Goal: Information Seeking & Learning: Compare options

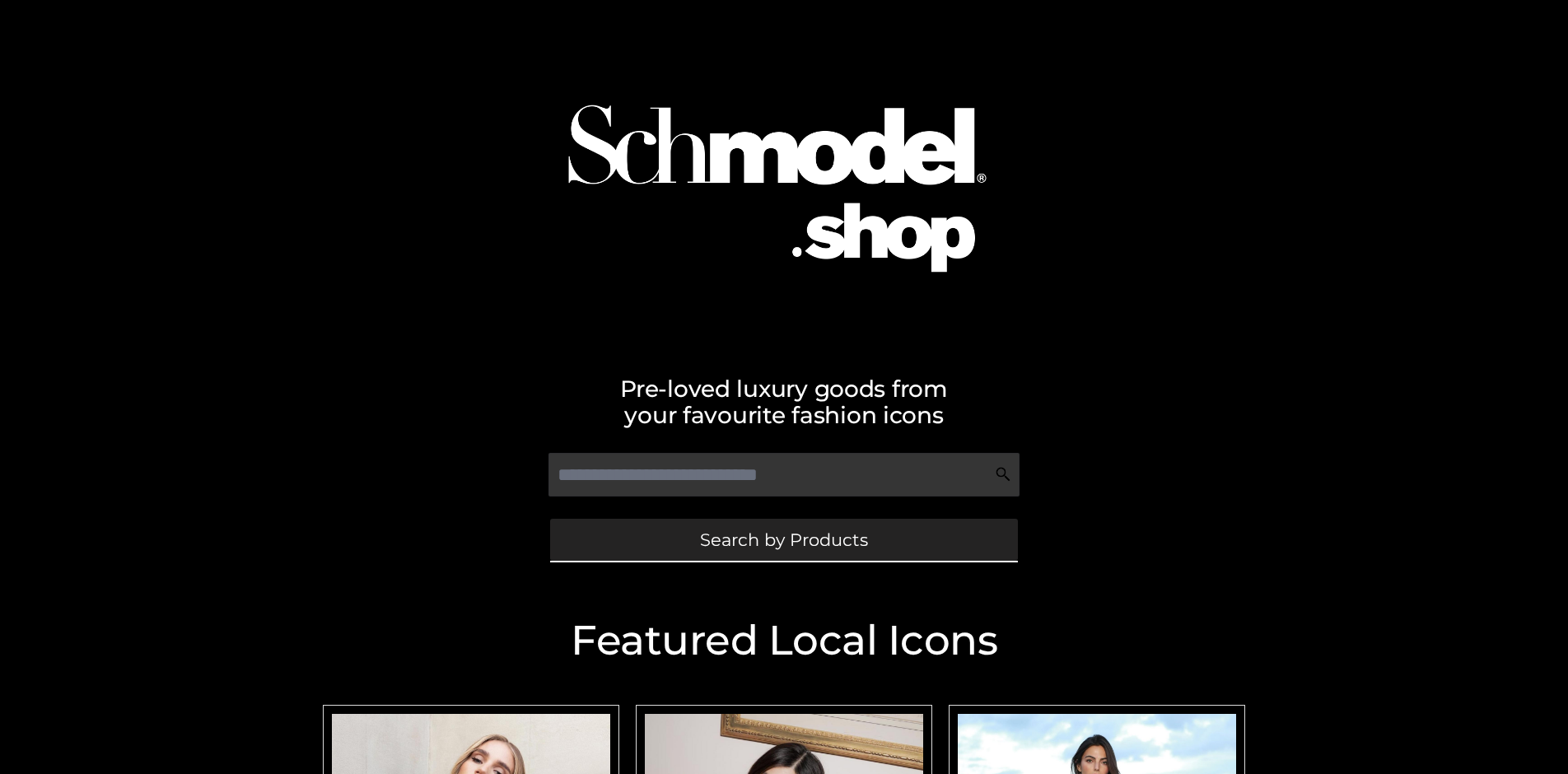
click at [783, 539] on span "Search by Products" at bounding box center [784, 539] width 168 height 18
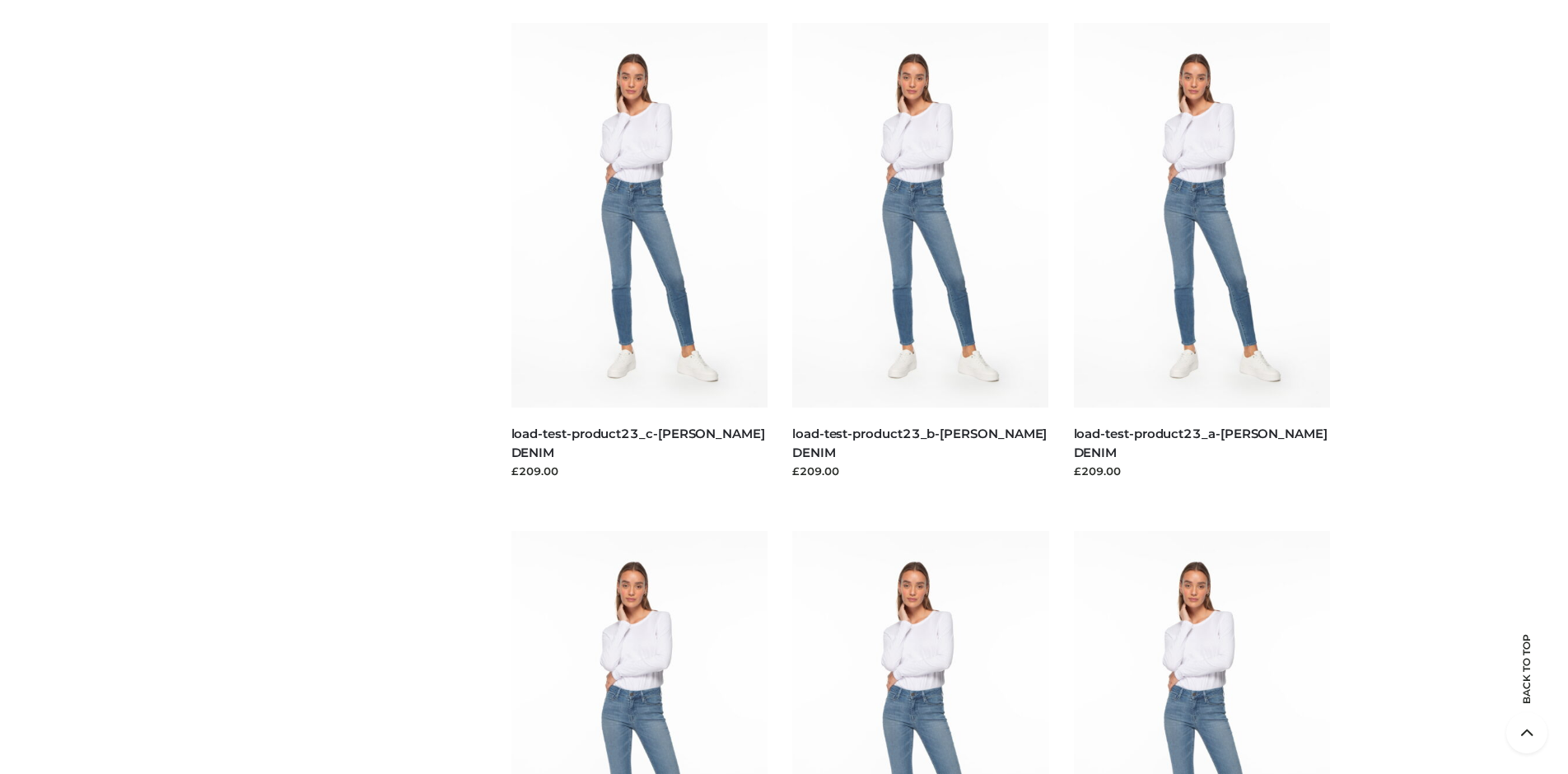
scroll to position [3542, 0]
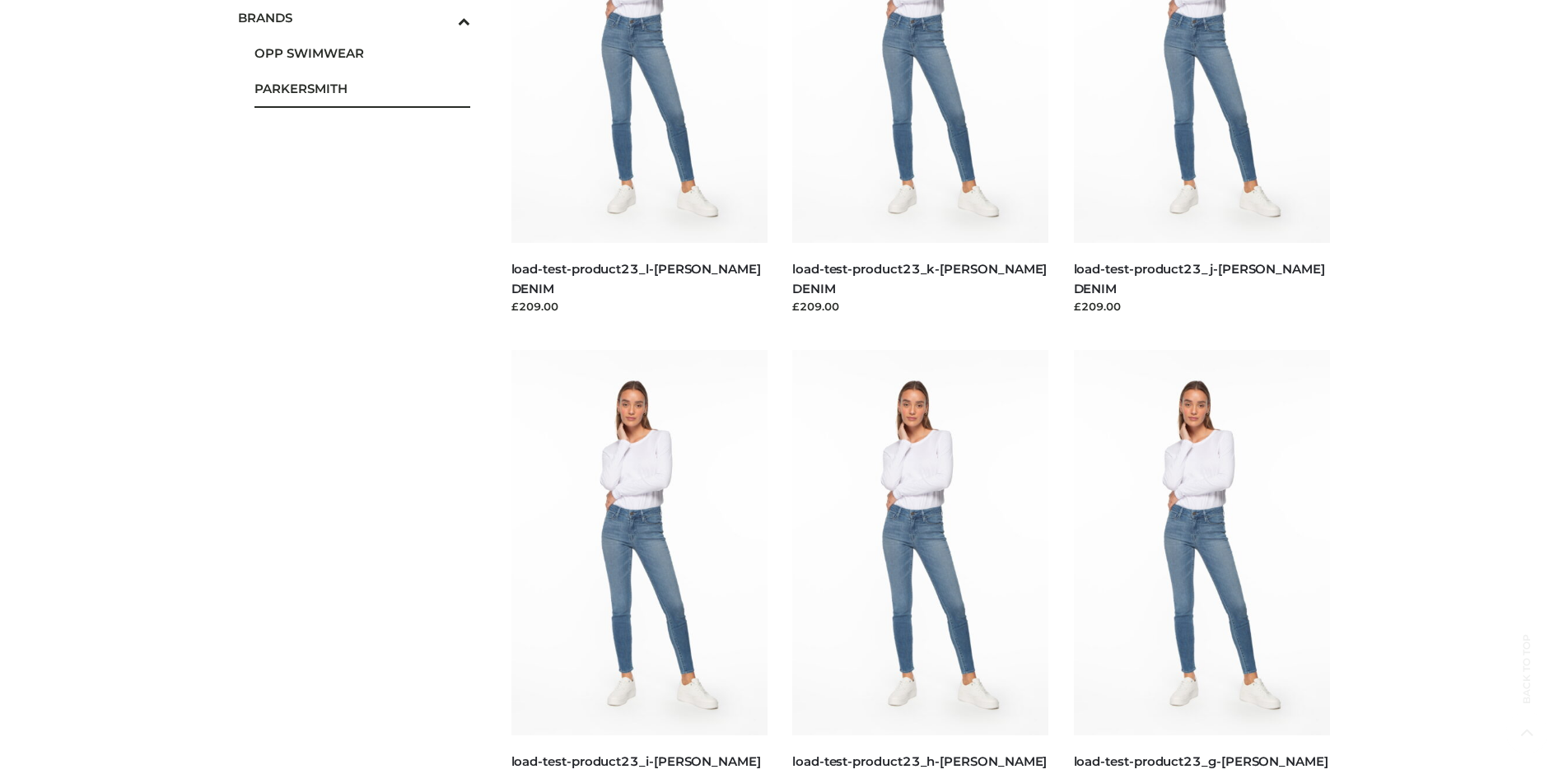
click at [362, 88] on span "PARKERSMITH" at bounding box center [362, 88] width 216 height 19
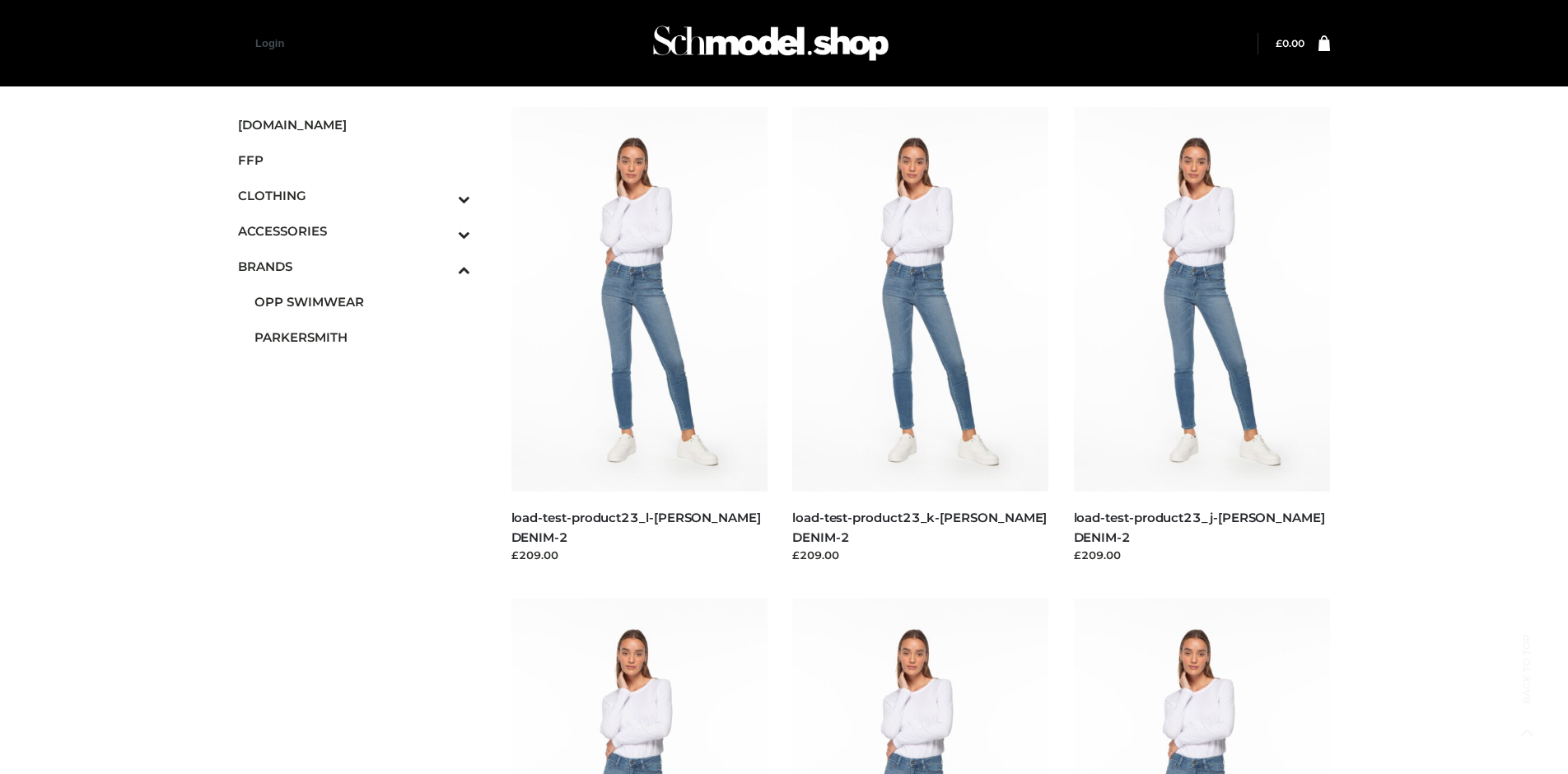
scroll to position [775, 0]
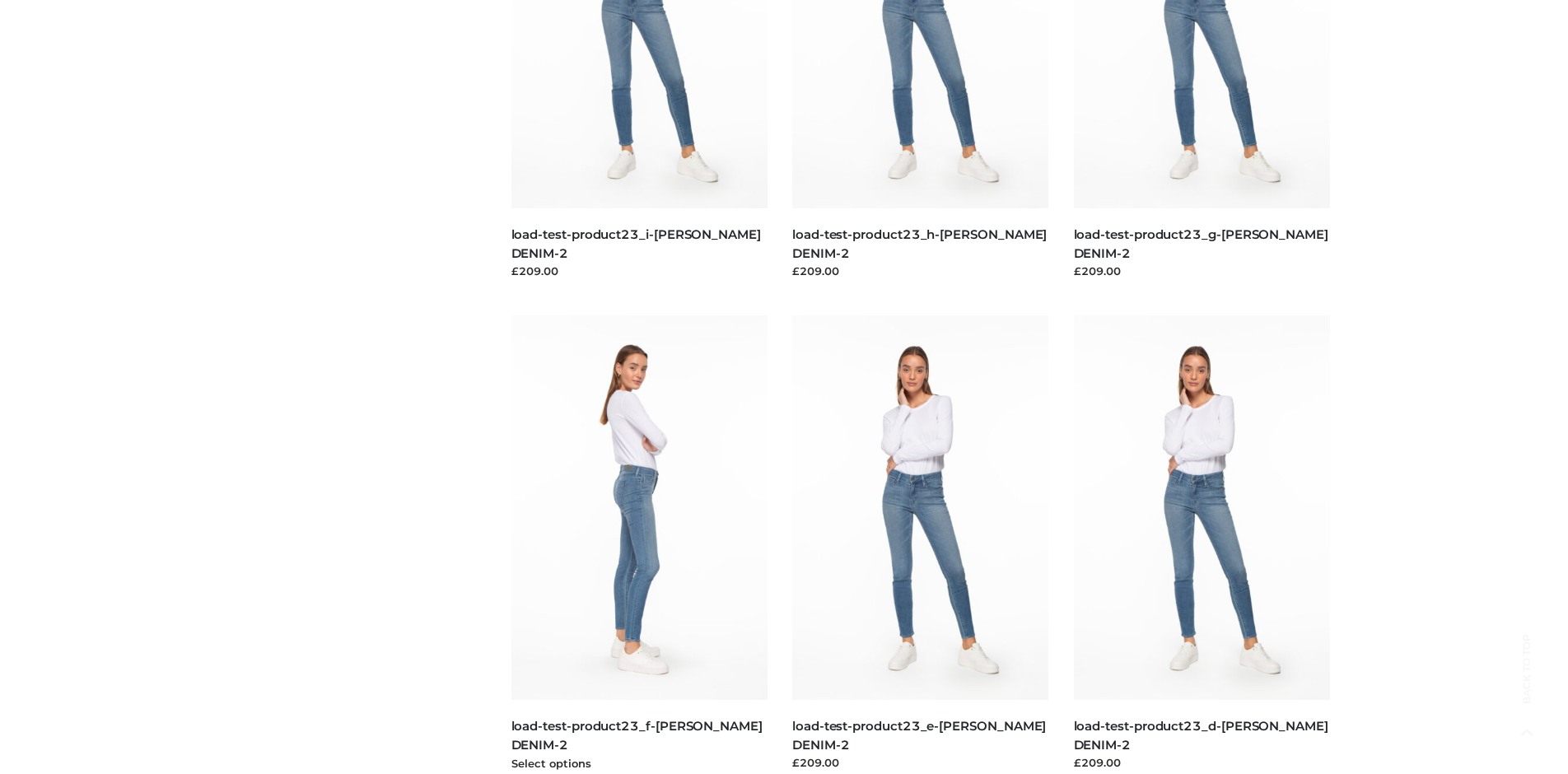
click at [639, 544] on img at bounding box center [639, 507] width 257 height 385
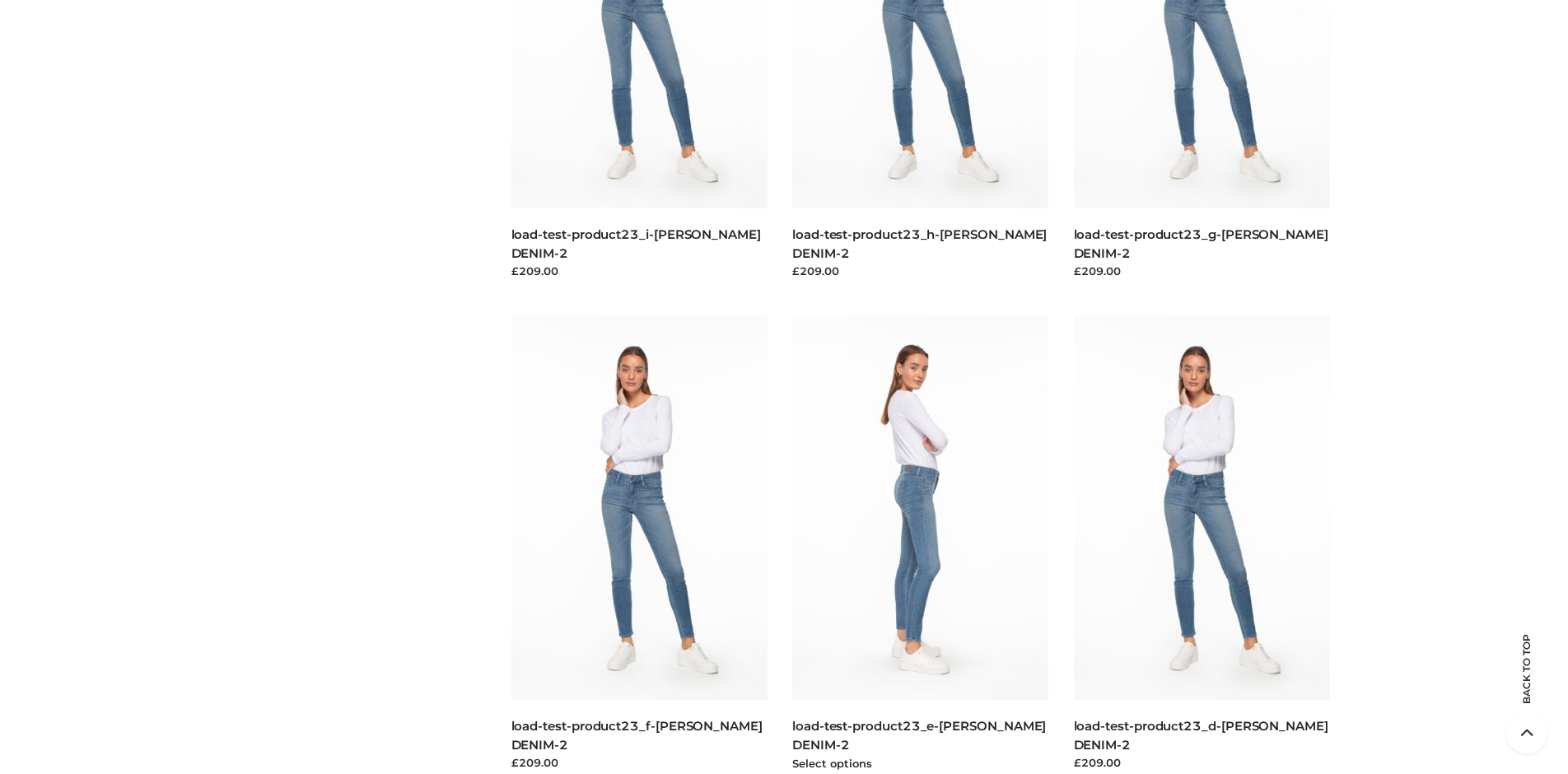
click at [920, 544] on img at bounding box center [920, 507] width 257 height 385
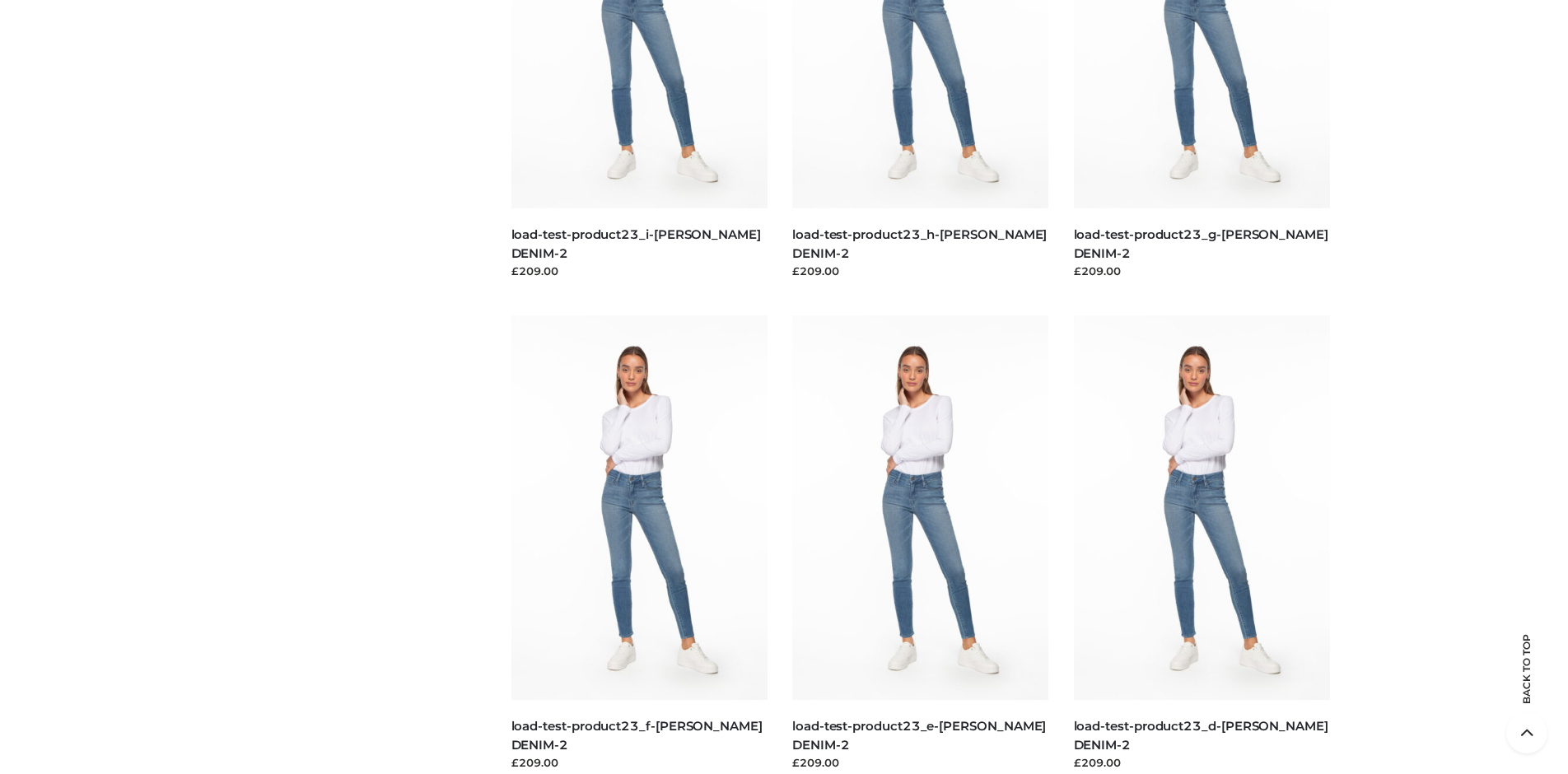
scroll to position [1267, 0]
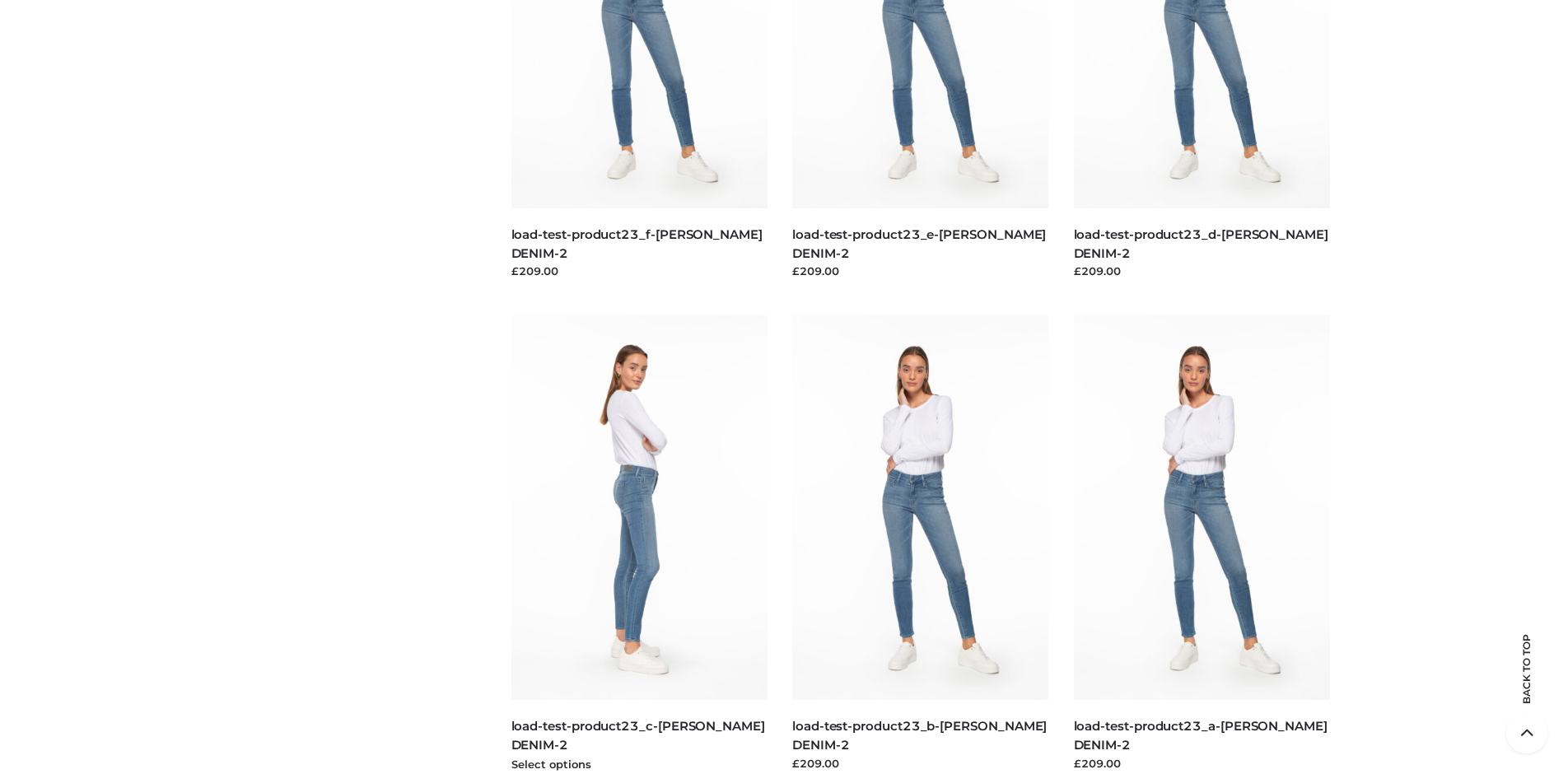
click at [639, 544] on img at bounding box center [639, 507] width 257 height 385
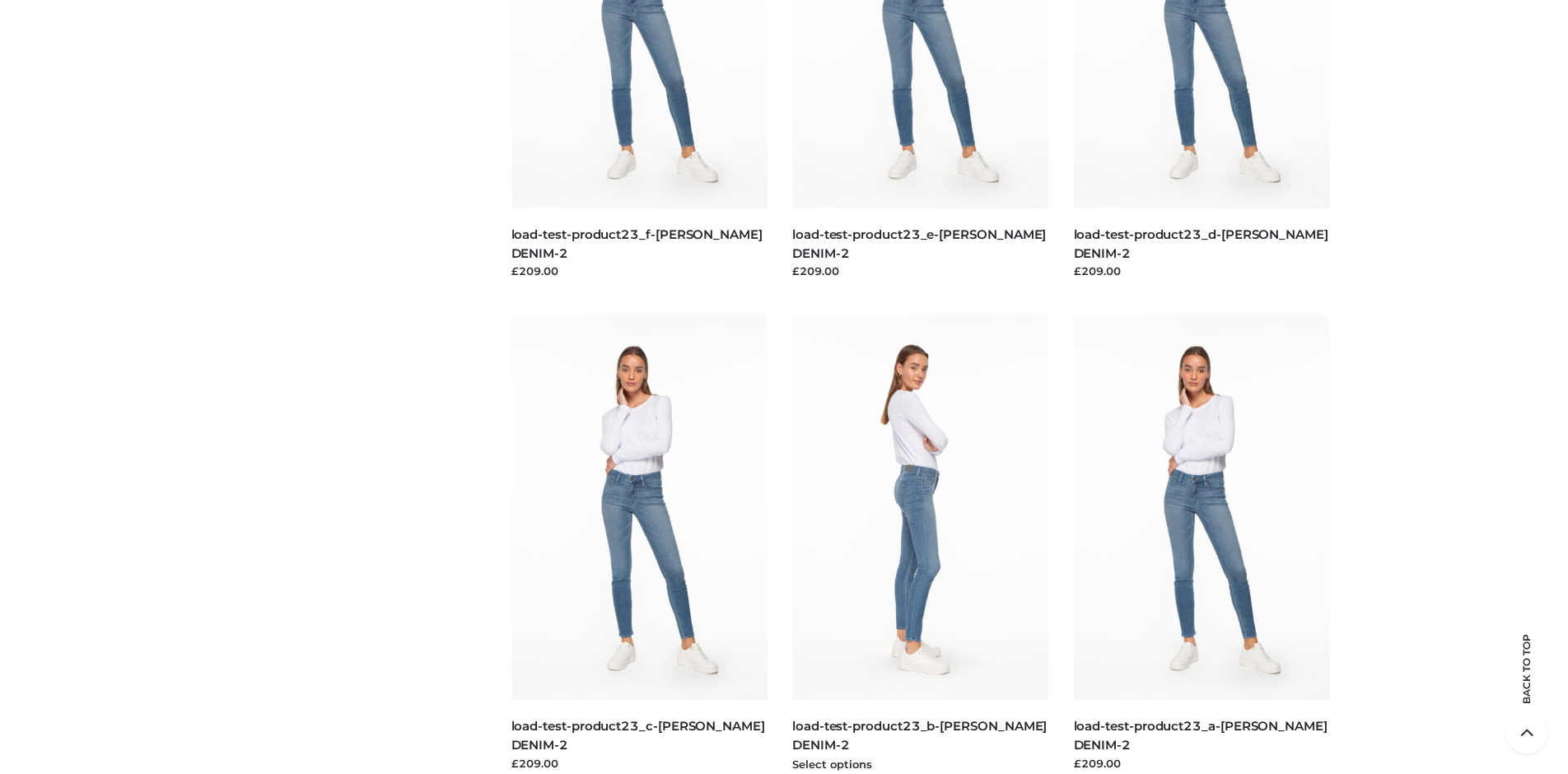
click at [920, 544] on img at bounding box center [920, 507] width 257 height 385
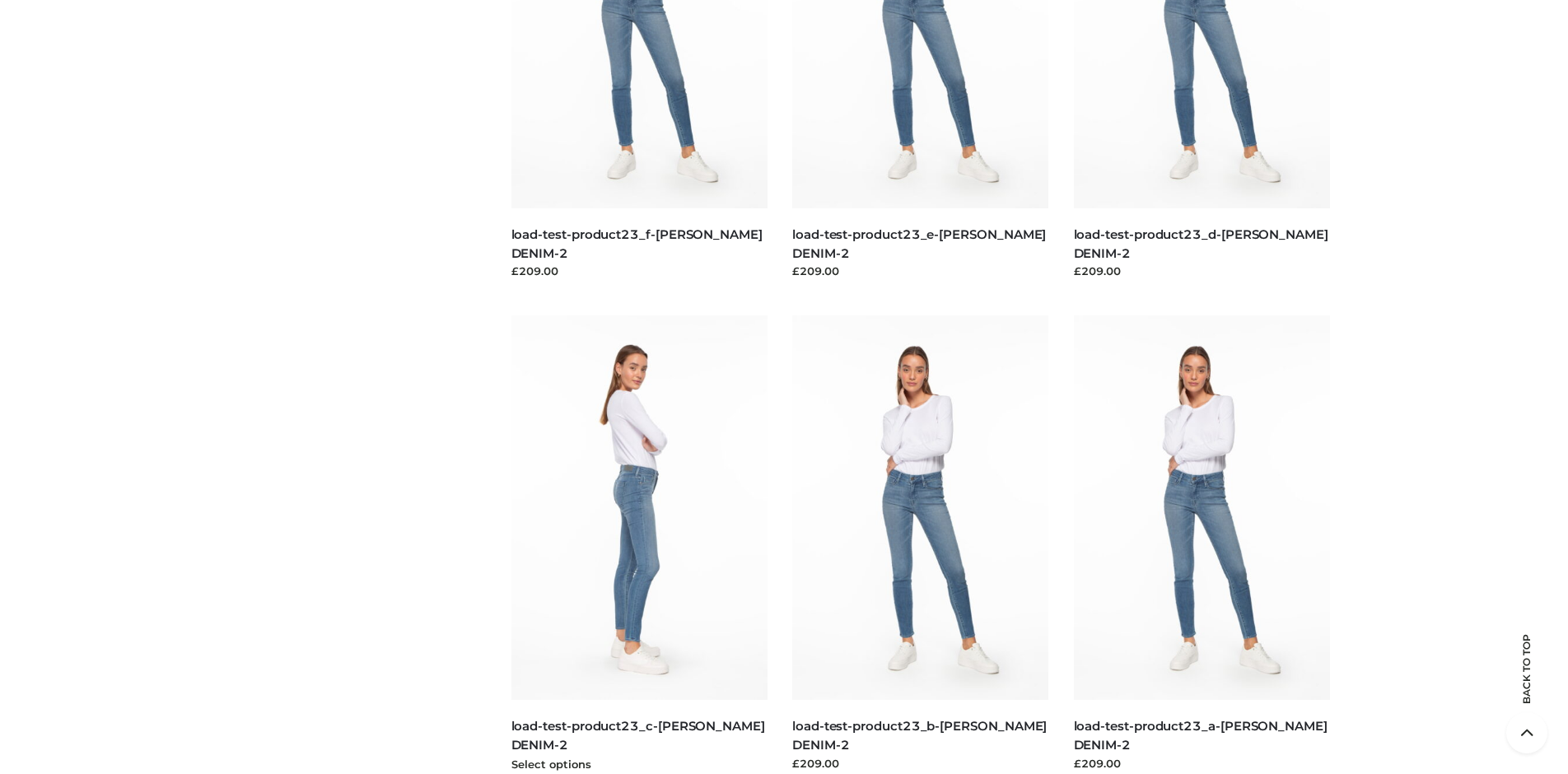
scroll to position [0, 0]
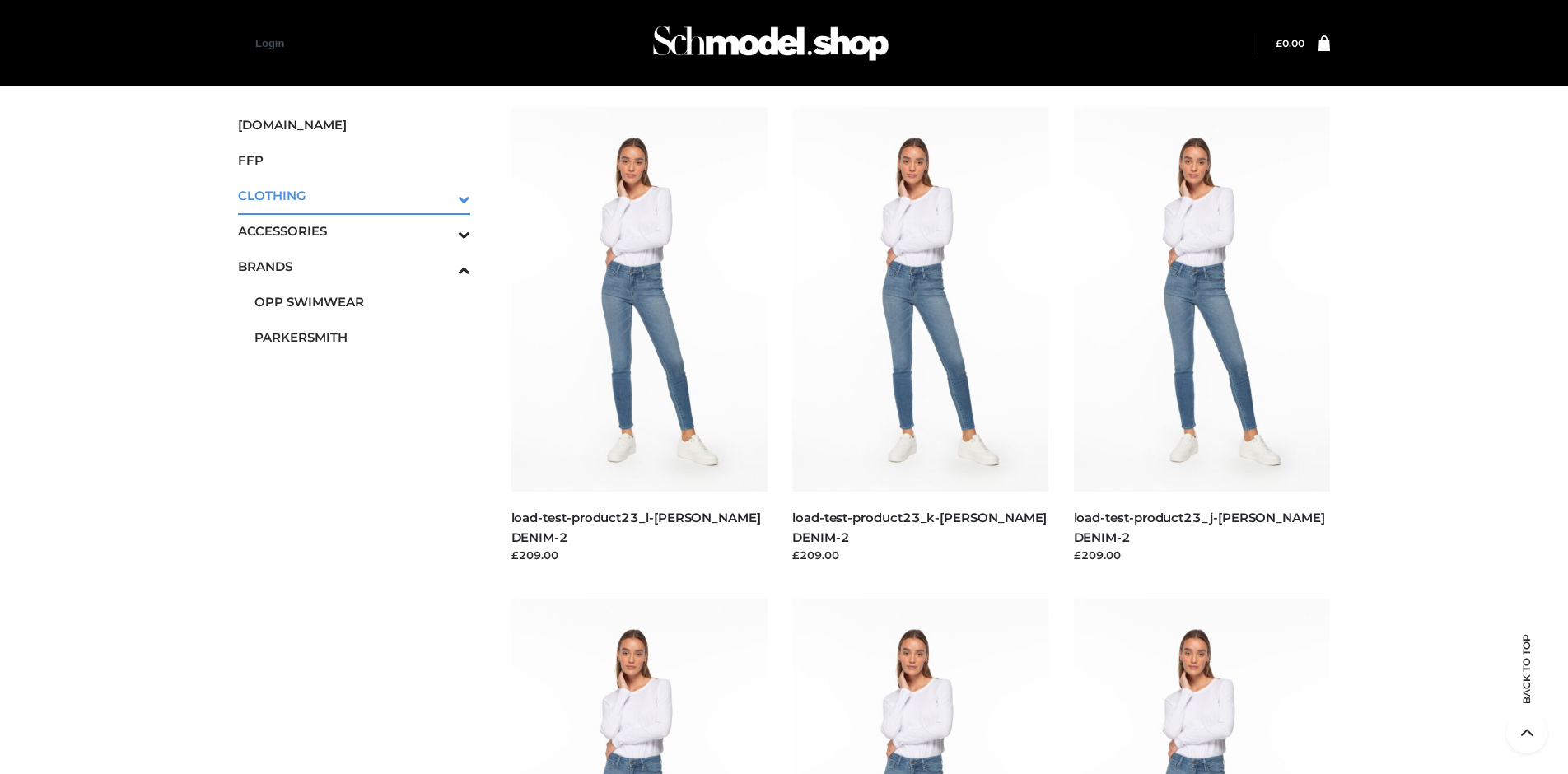
click at [440, 195] on icon "Toggle Submenu" at bounding box center [377, 198] width 185 height 19
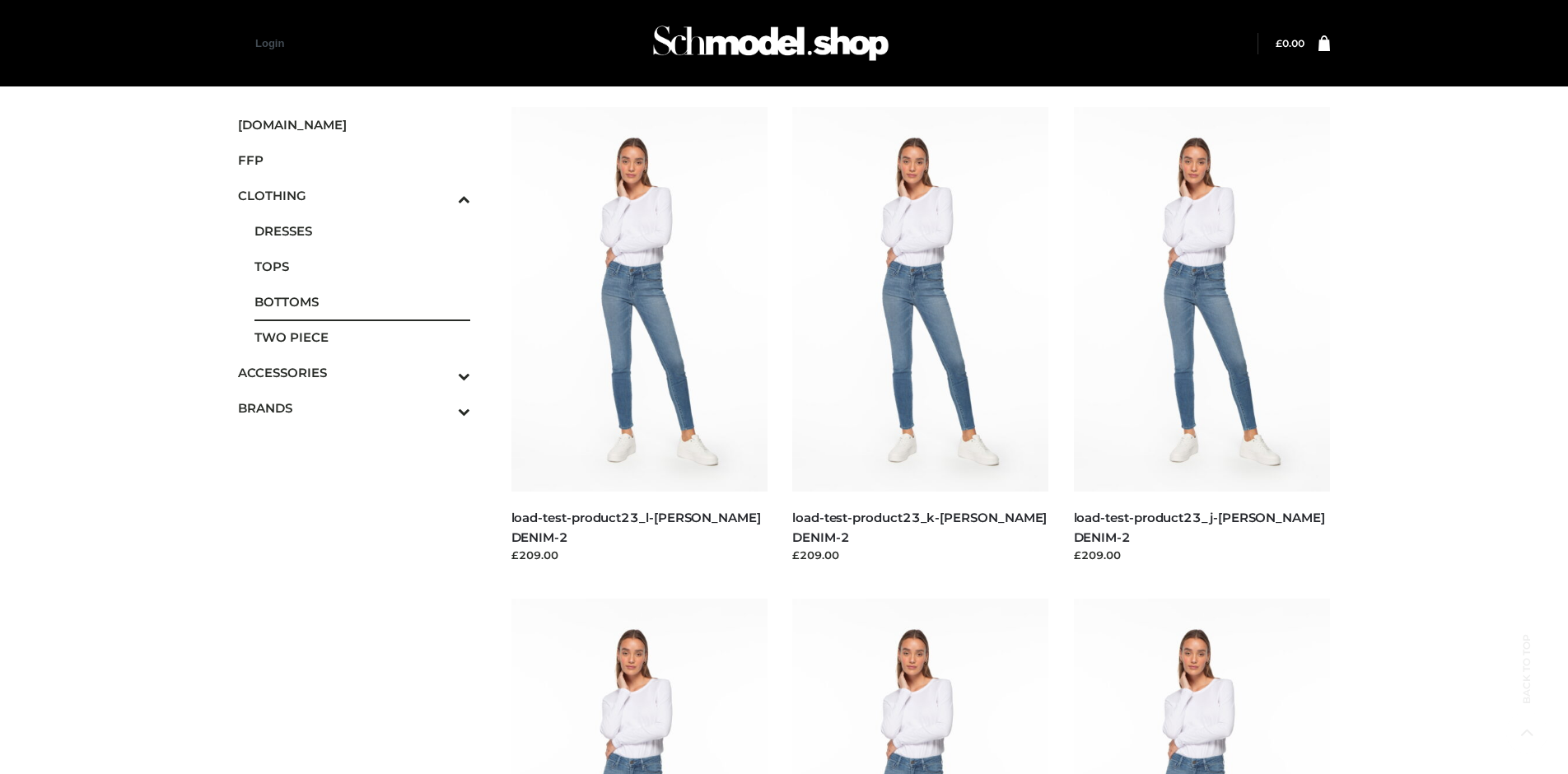
click at [362, 301] on span "BOTTOMS" at bounding box center [362, 301] width 216 height 19
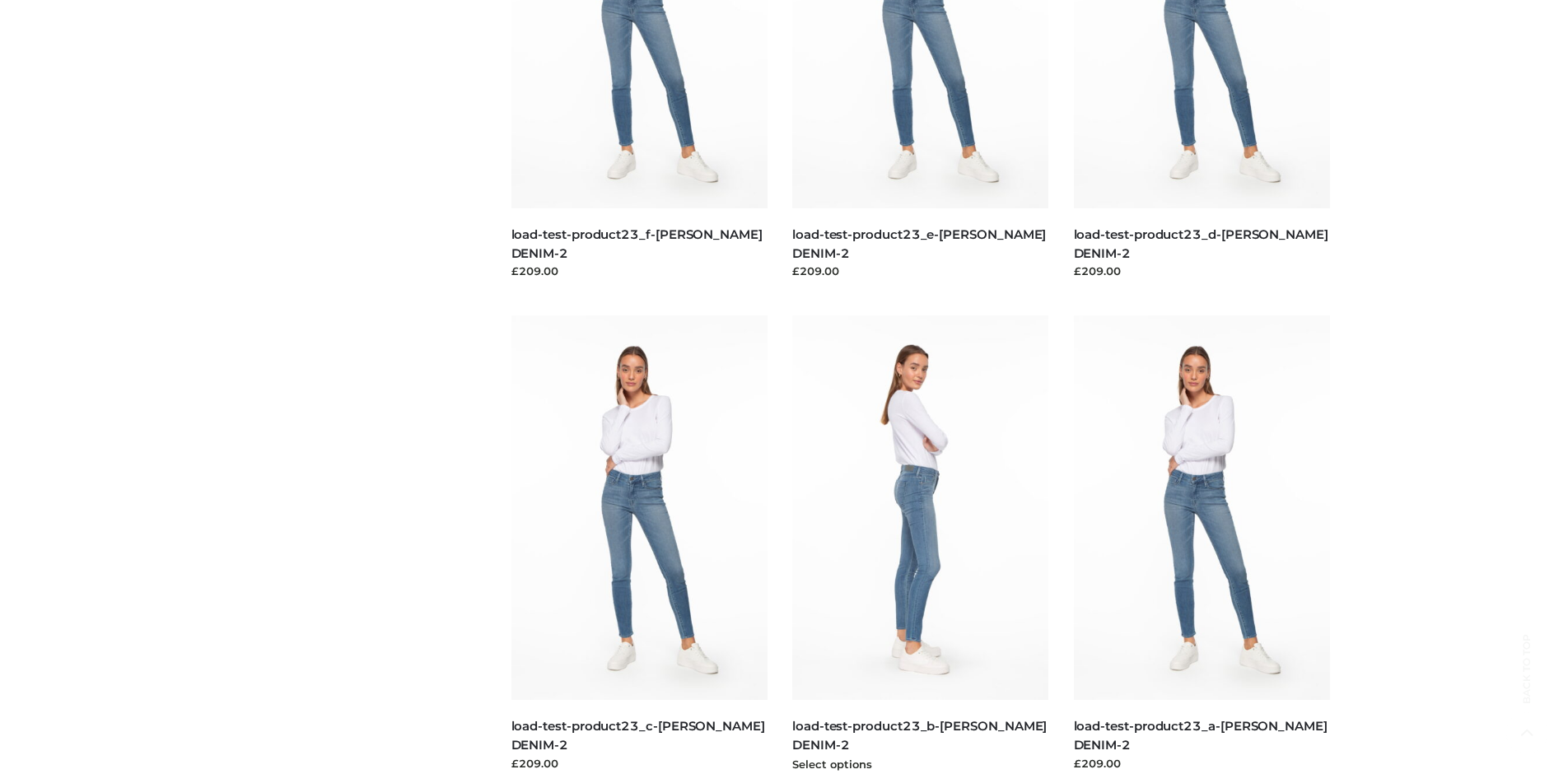
click at [920, 544] on img at bounding box center [920, 507] width 257 height 385
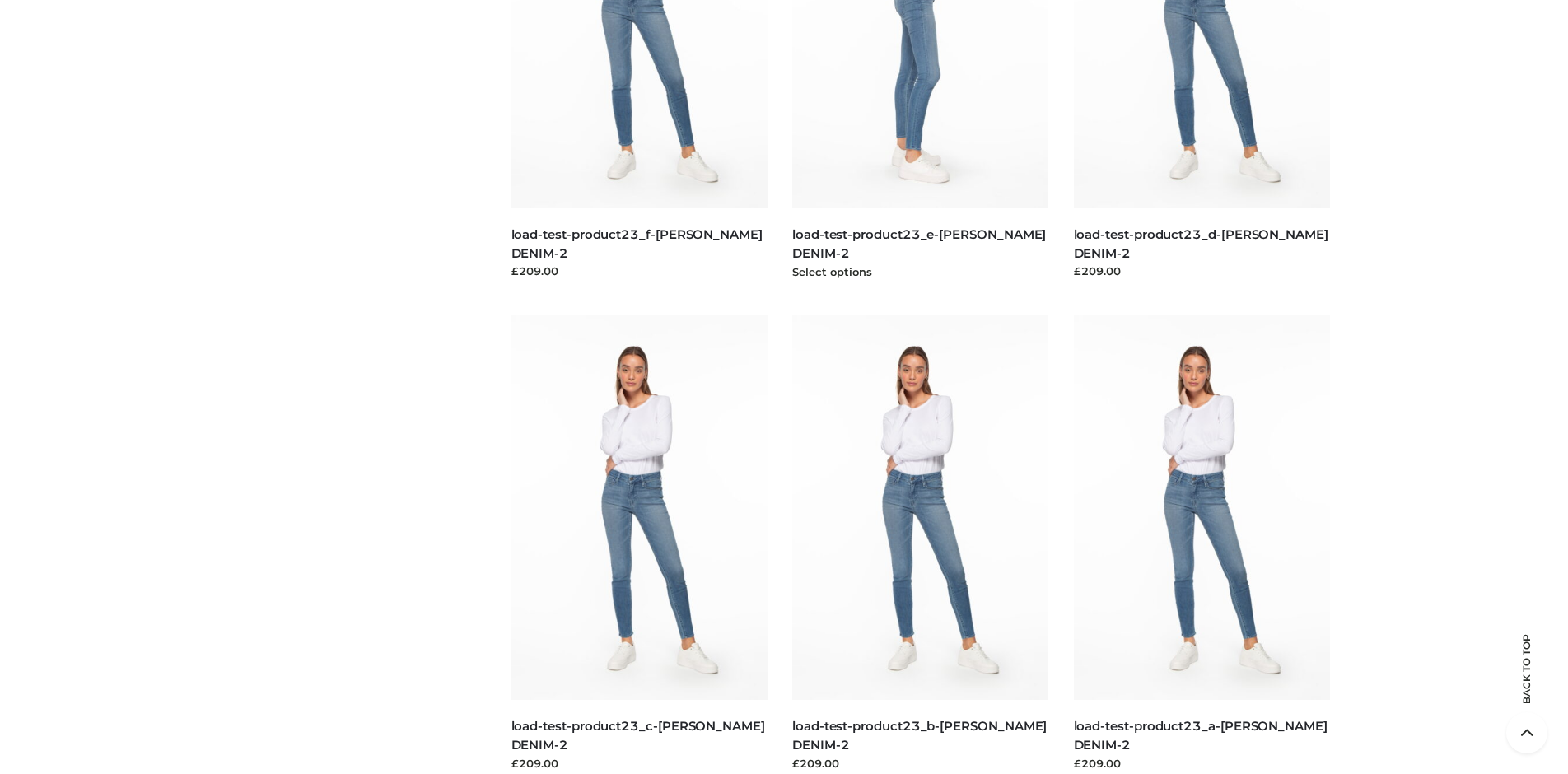
scroll to position [775, 0]
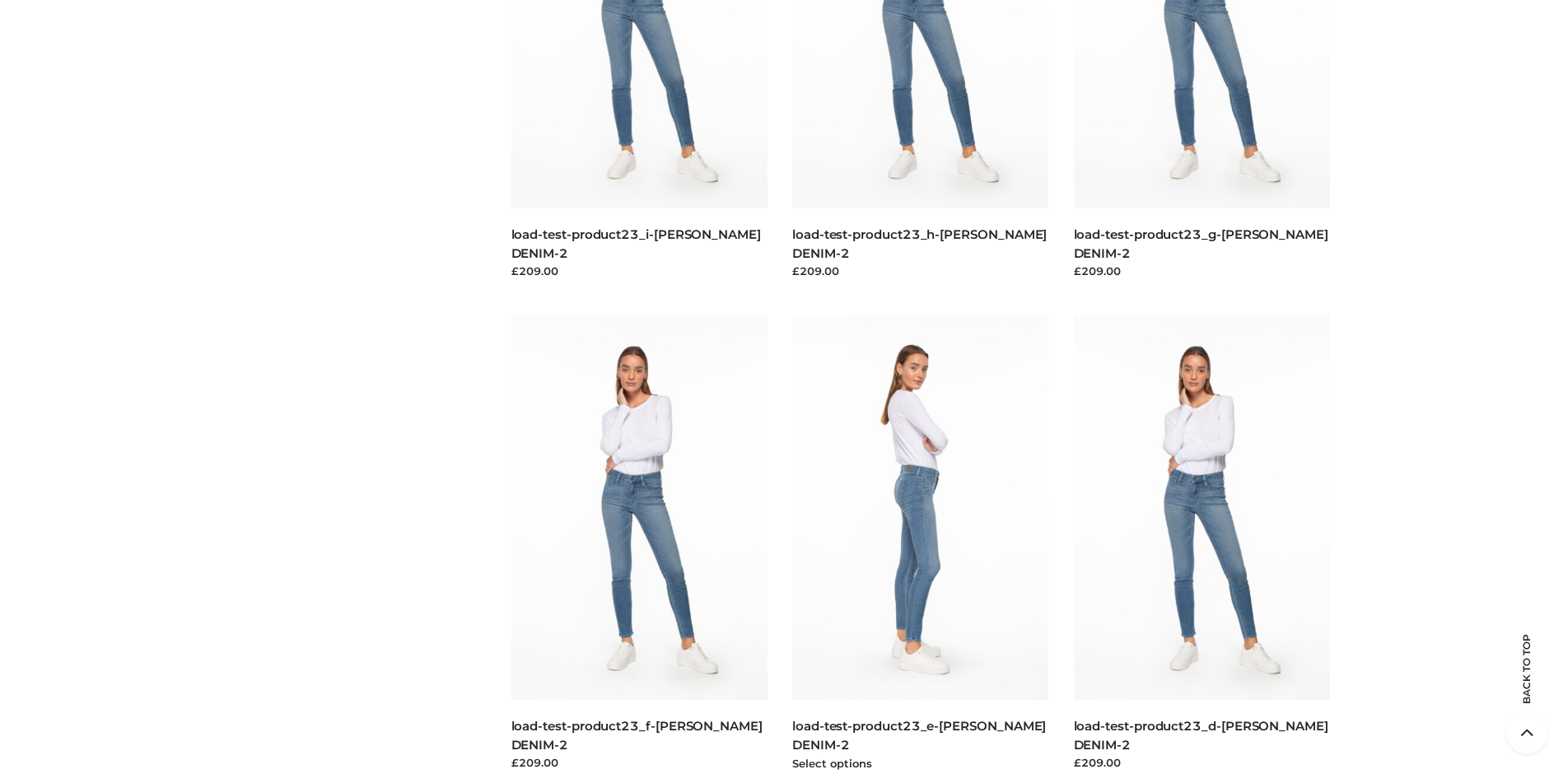
click at [920, 544] on img at bounding box center [920, 507] width 257 height 385
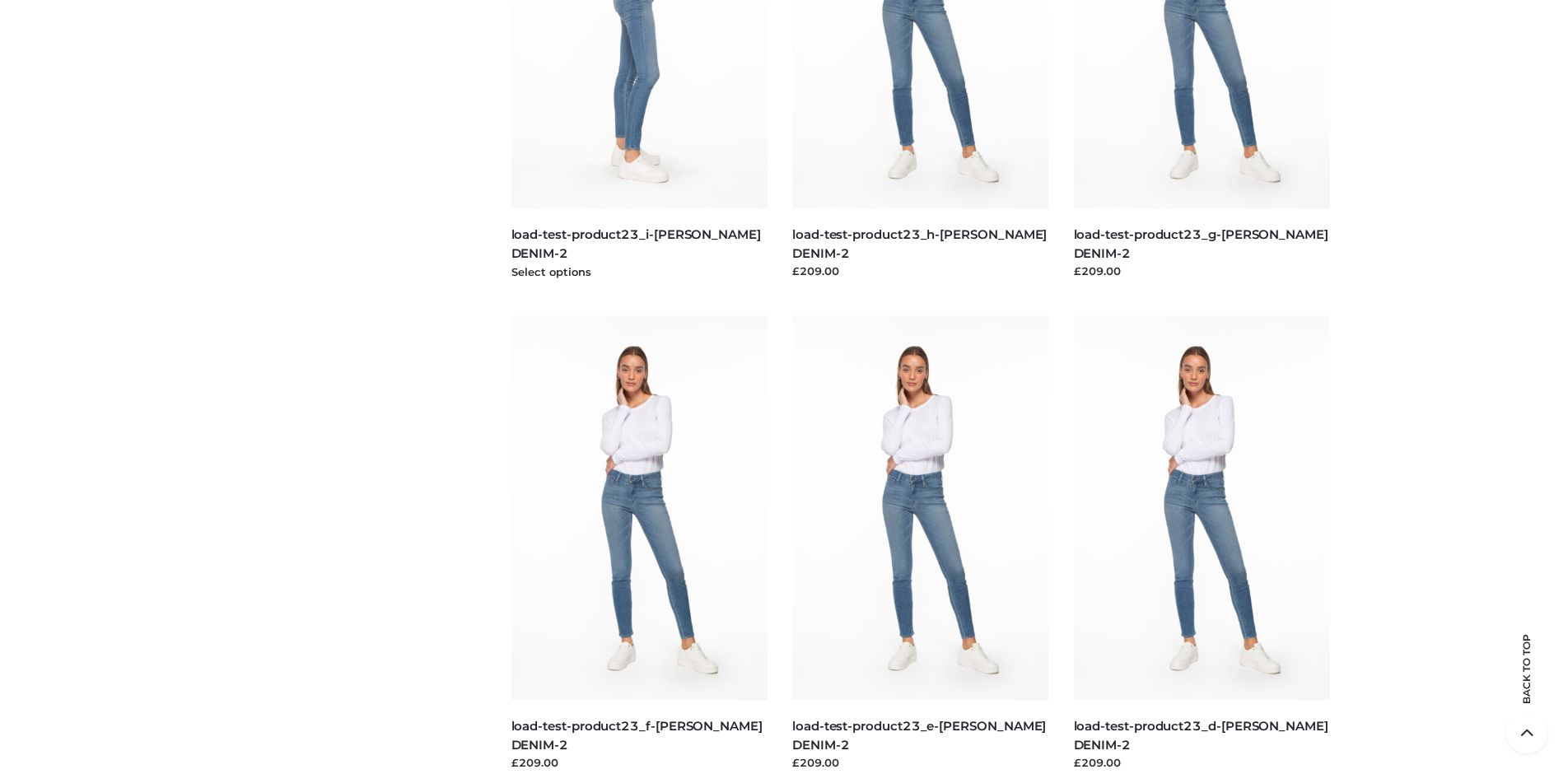
scroll to position [0, 0]
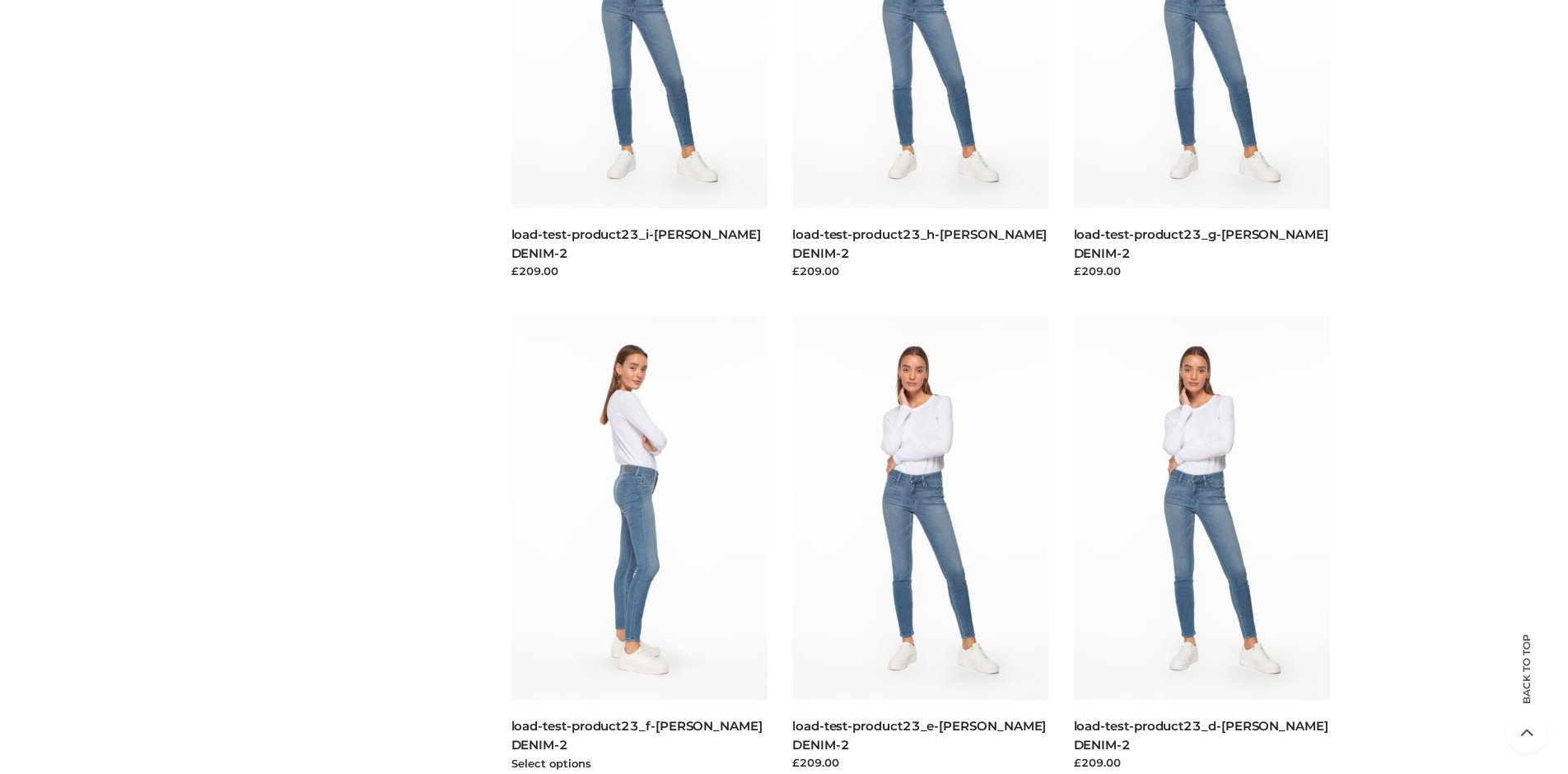
click at [639, 544] on img at bounding box center [639, 507] width 257 height 385
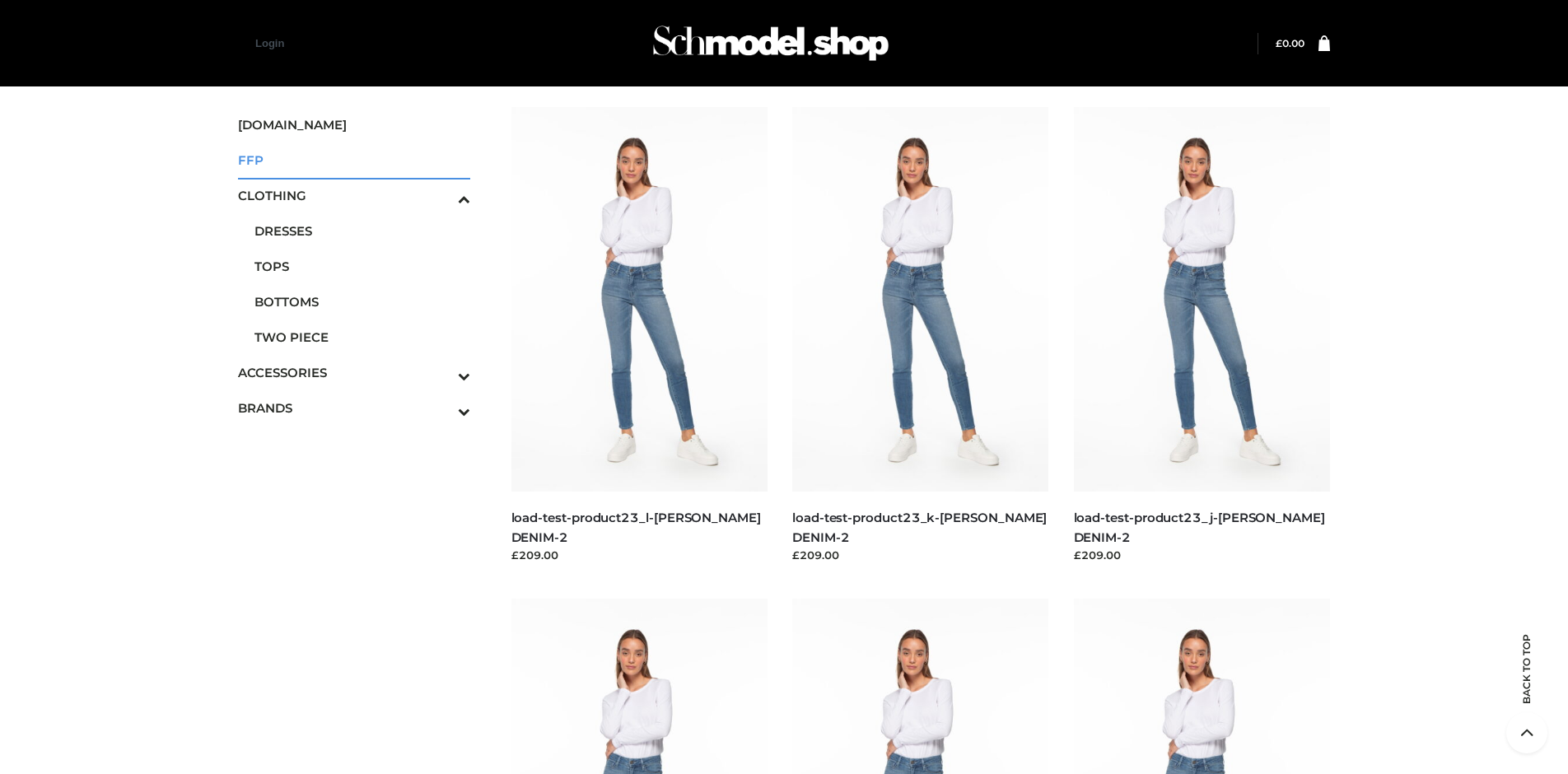
click at [353, 159] on span "FFP" at bounding box center [354, 159] width 232 height 19
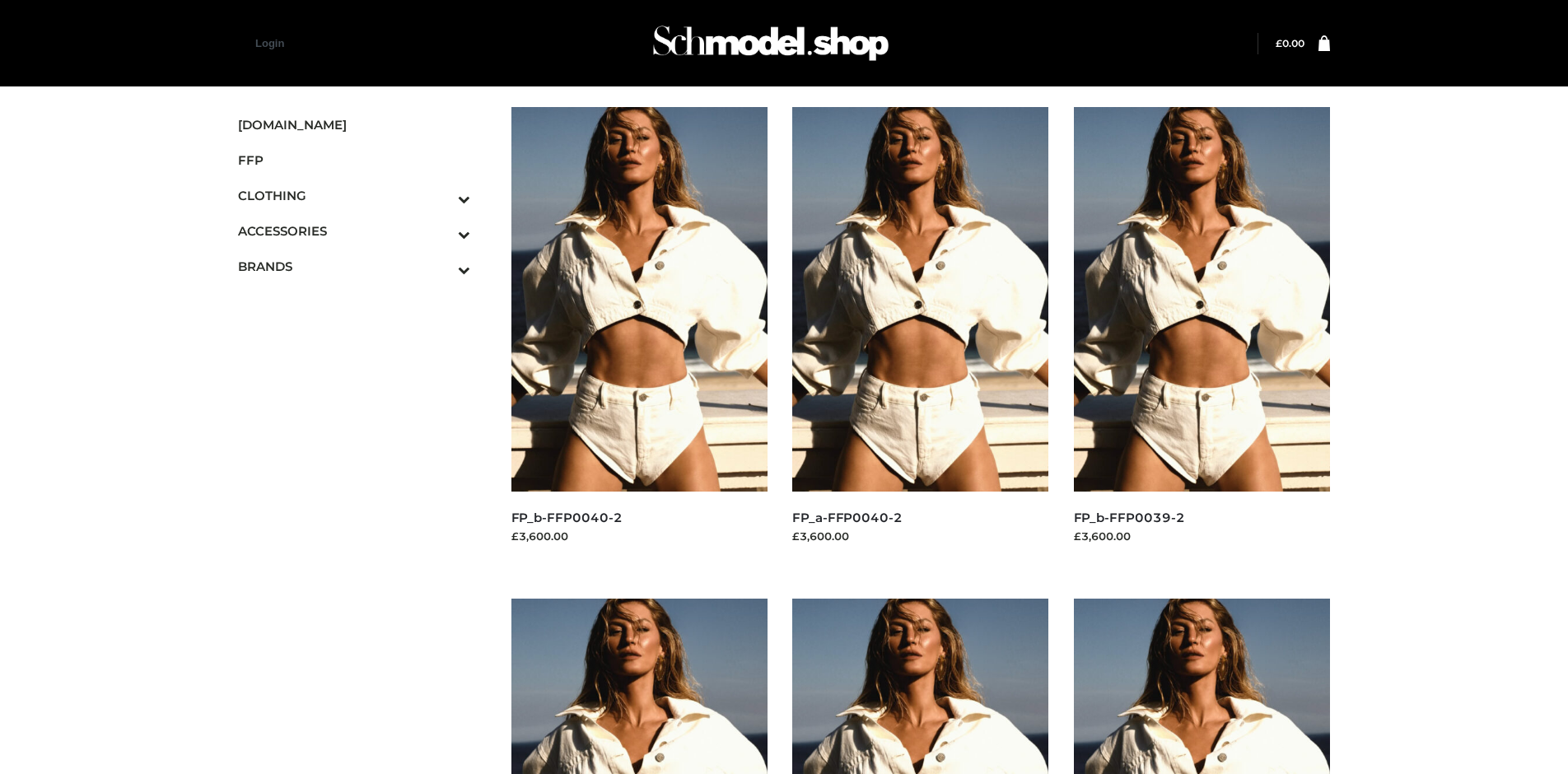
scroll to position [775, 0]
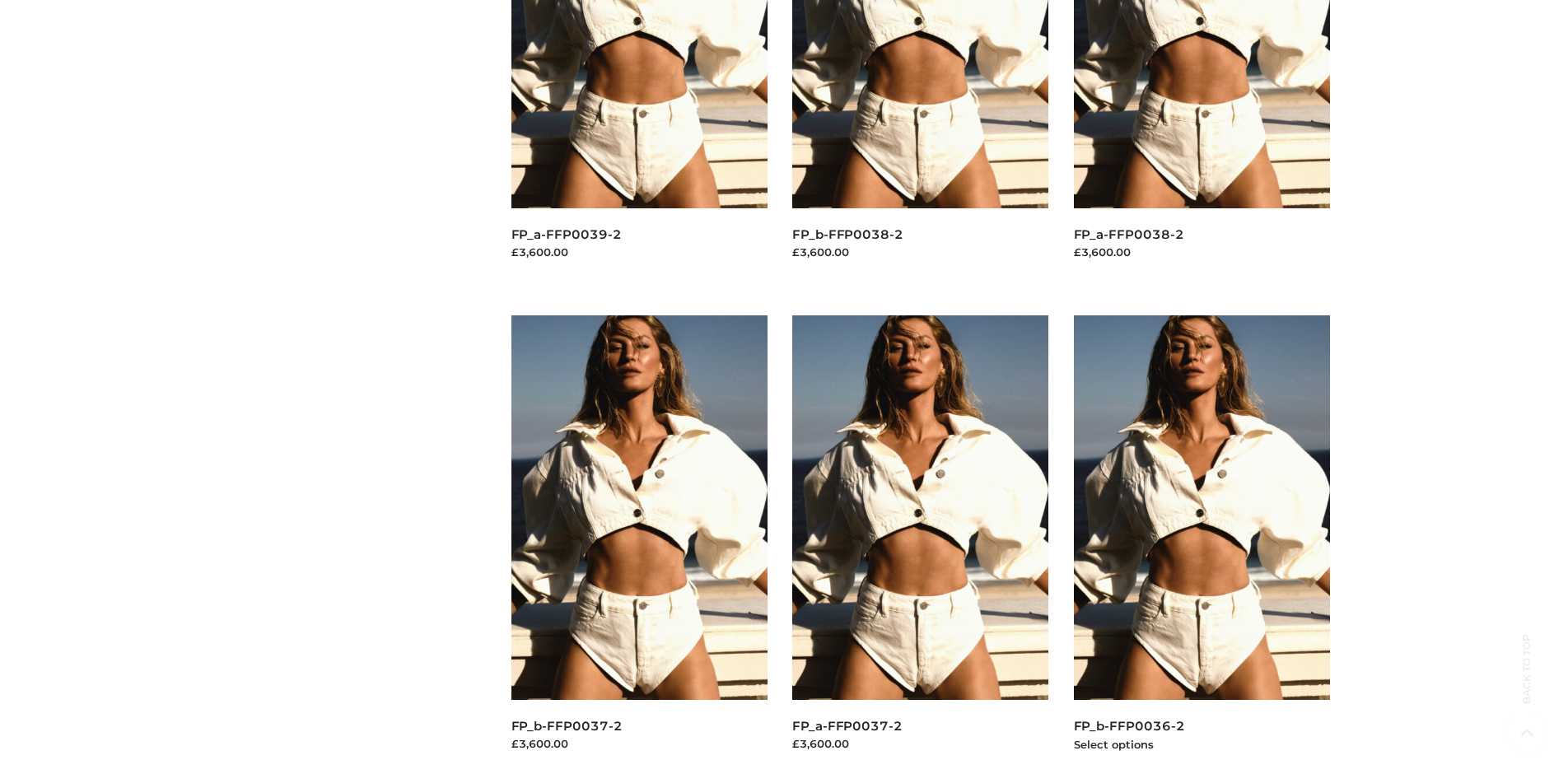
click at [1202, 544] on img at bounding box center [1202, 507] width 257 height 385
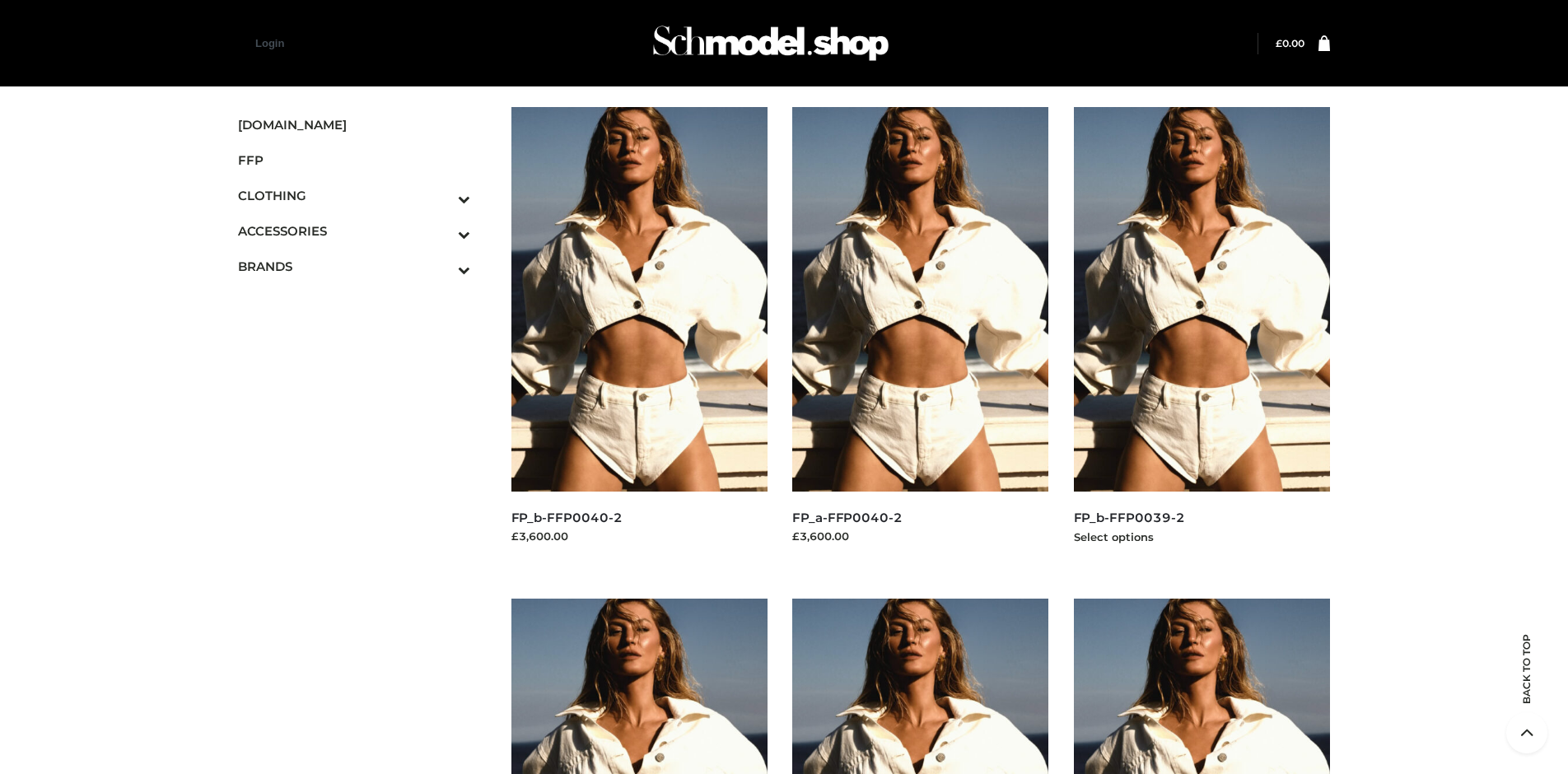
click at [1202, 336] on img at bounding box center [1202, 298] width 257 height 385
click at [639, 336] on img at bounding box center [639, 298] width 257 height 385
click at [440, 231] on icon "Toggle Submenu" at bounding box center [377, 234] width 185 height 19
click at [362, 301] on span "JEWELRY" at bounding box center [362, 301] width 216 height 19
click at [639, 336] on img at bounding box center [639, 298] width 257 height 385
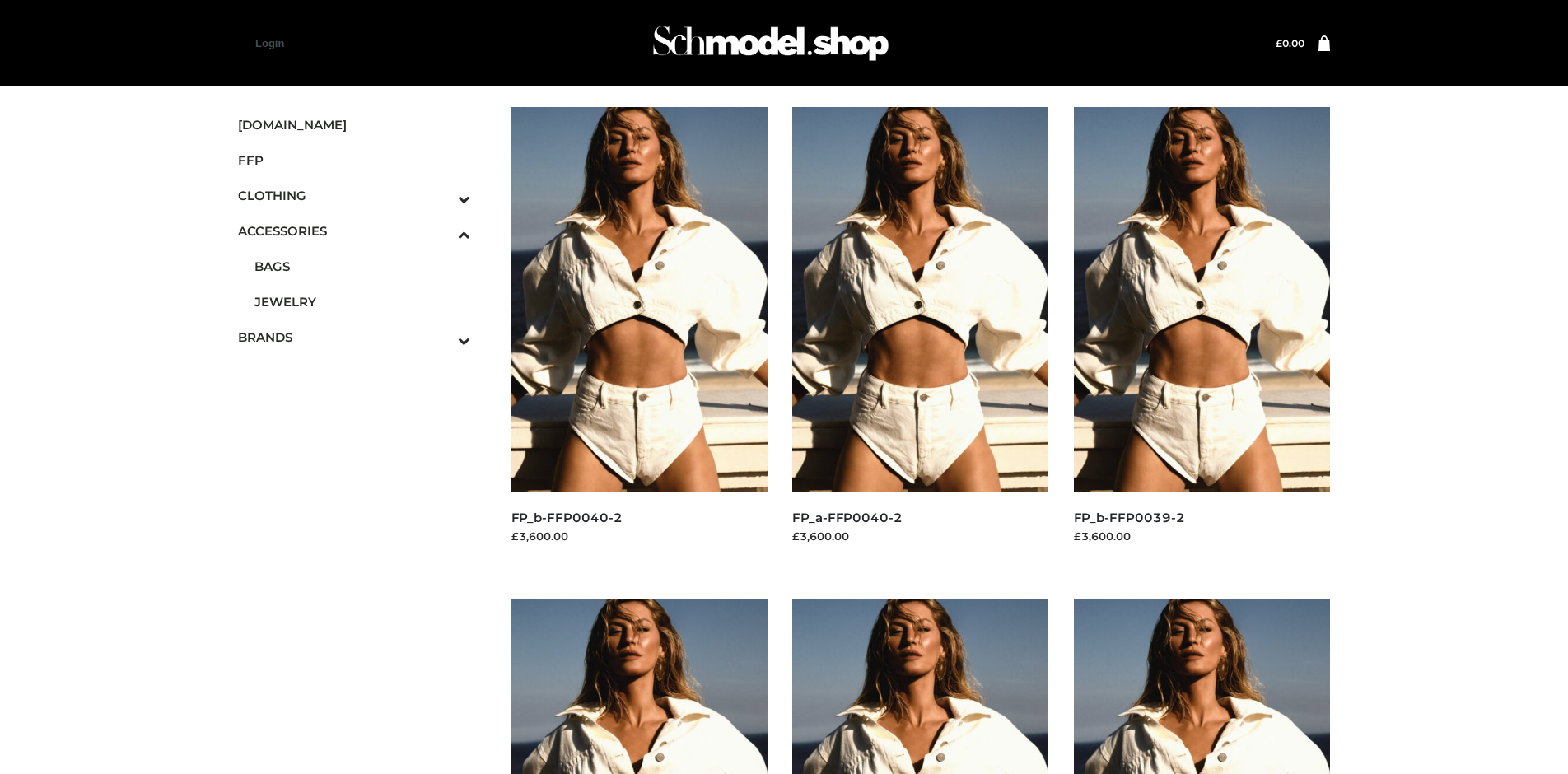
scroll to position [775, 0]
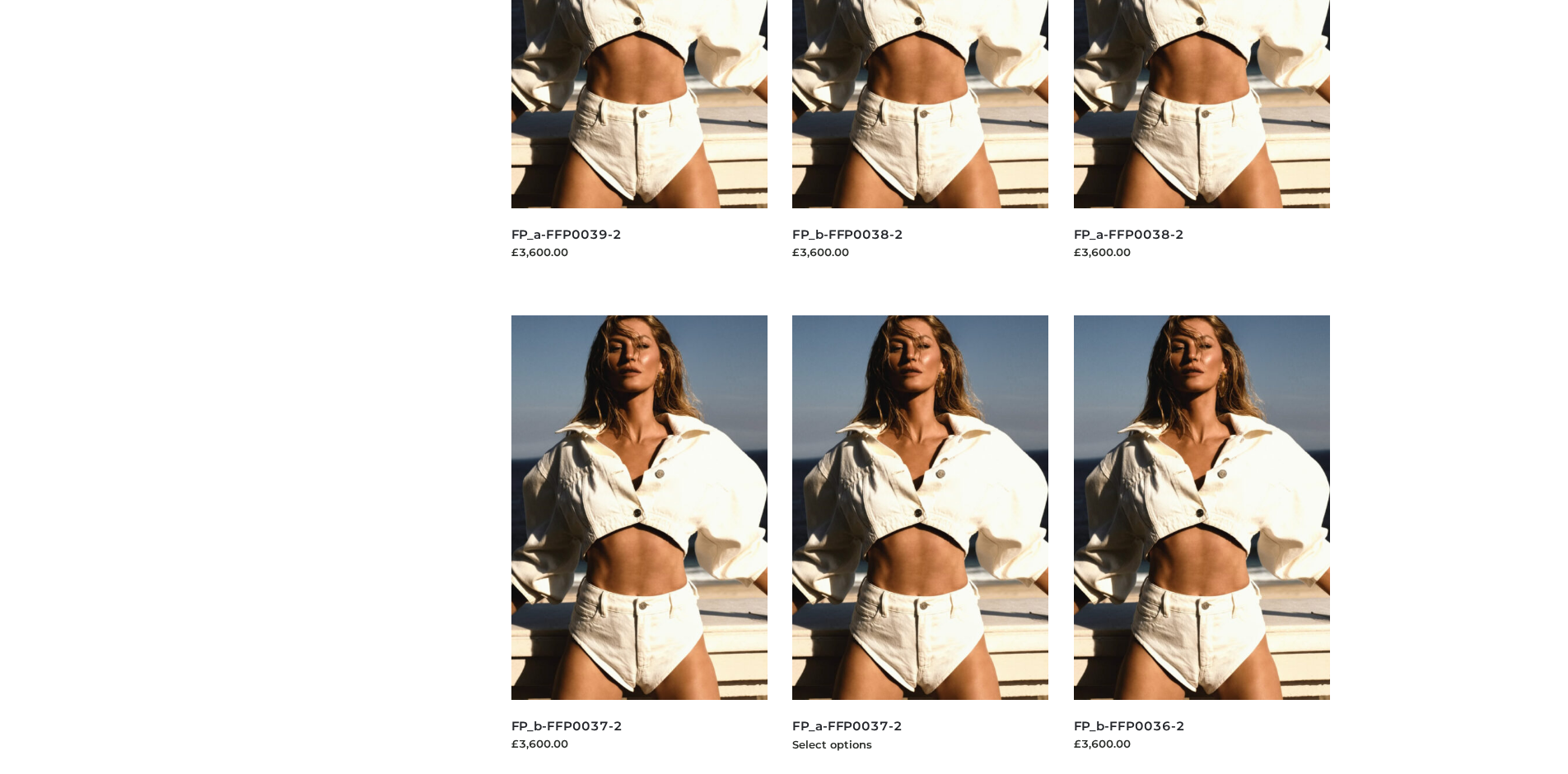
click at [920, 544] on img at bounding box center [920, 507] width 257 height 385
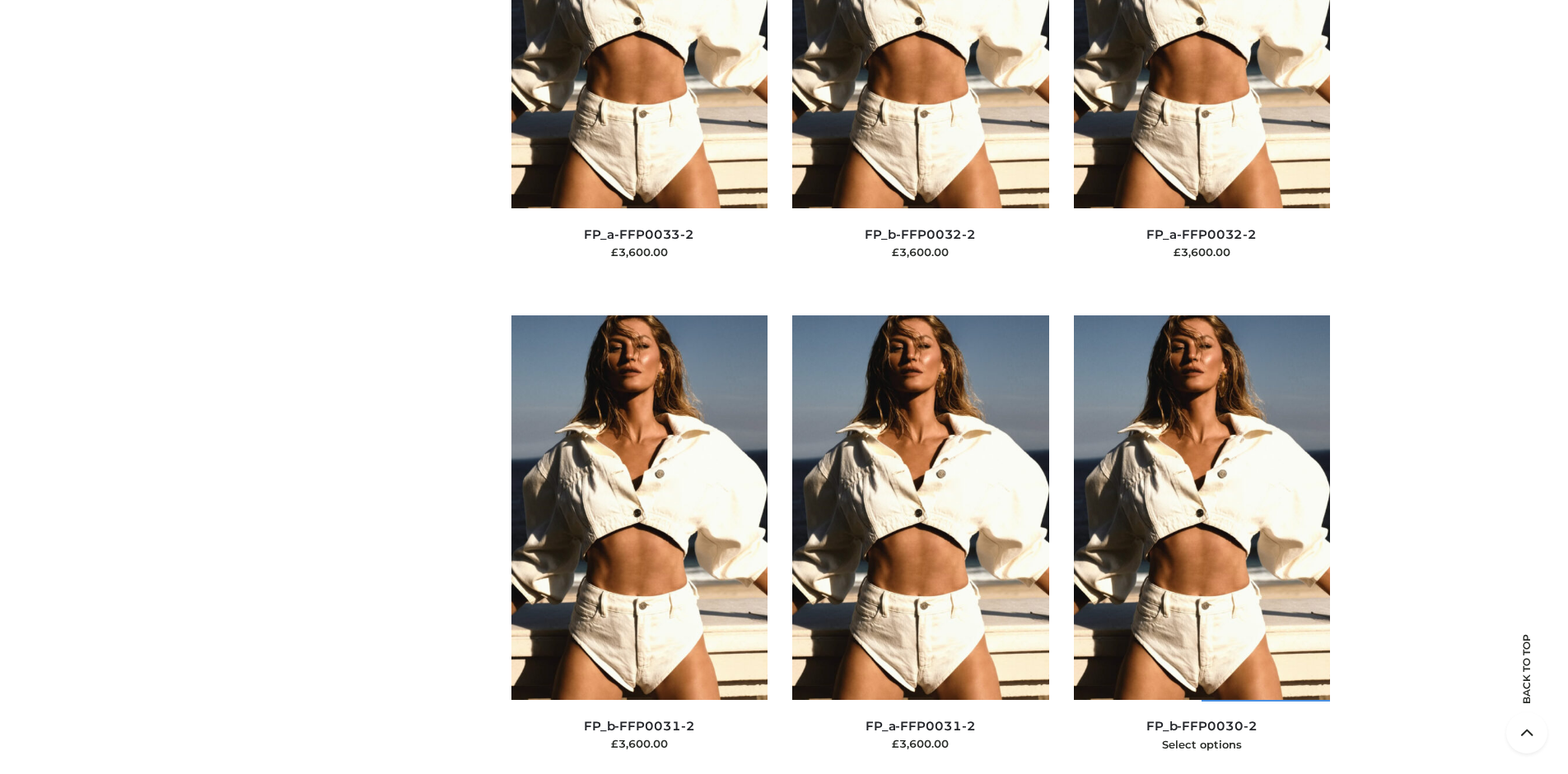
click at [1202, 544] on img at bounding box center [1202, 507] width 257 height 385
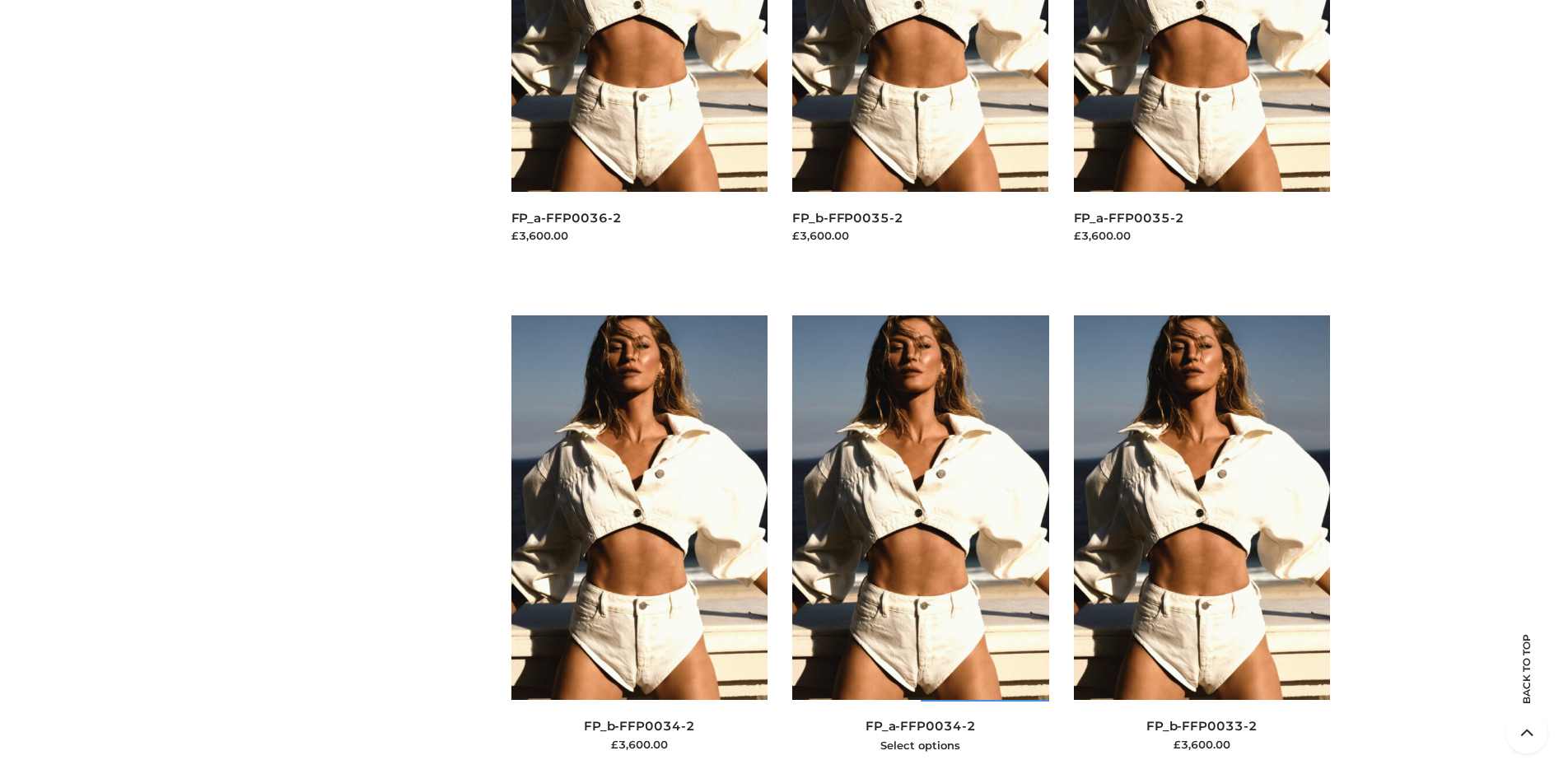
click at [920, 544] on img at bounding box center [920, 507] width 257 height 385
